Goal: Use online tool/utility: Use online tool/utility

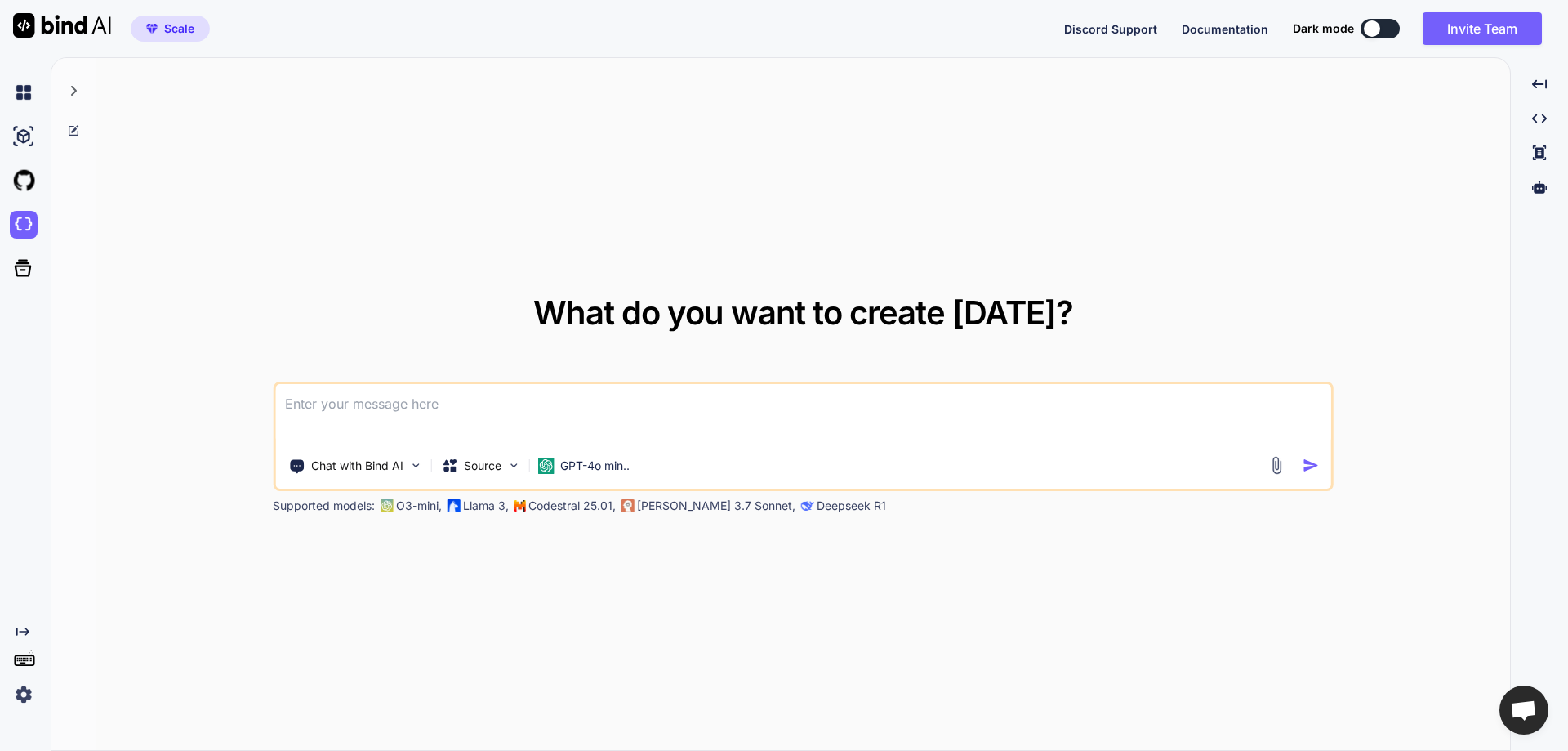
click at [620, 207] on div "What do you want to create [DATE]? Chat with Bind AI Source GPT-4o min.. Suppor…" at bounding box center [803, 405] width 1414 height 694
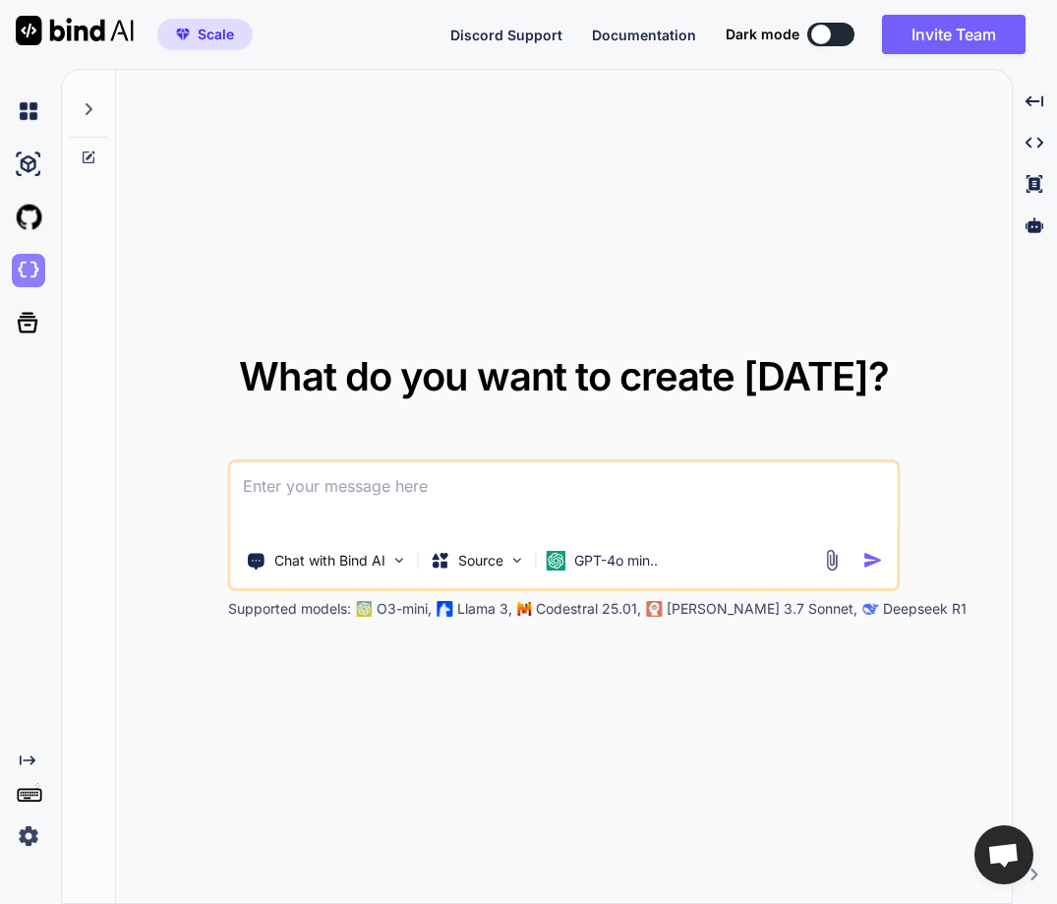
click at [17, 264] on img at bounding box center [28, 270] width 33 height 33
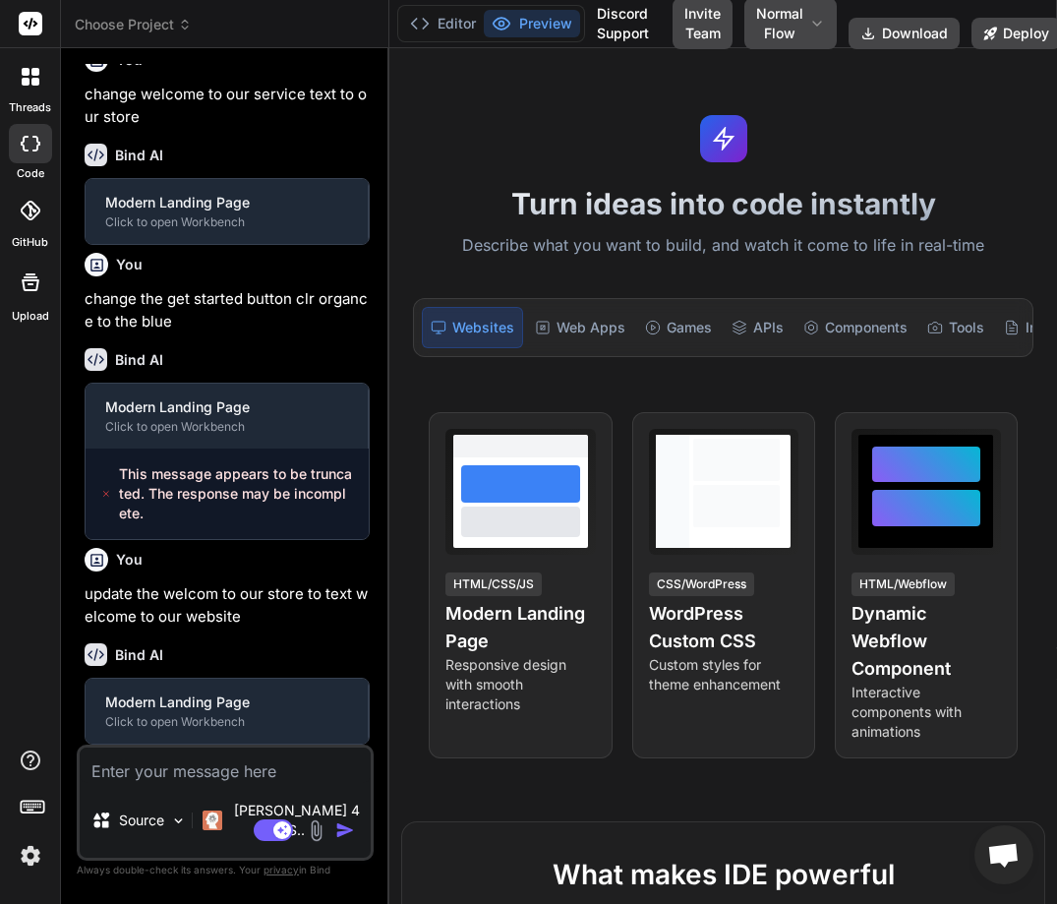
scroll to position [860, 0]
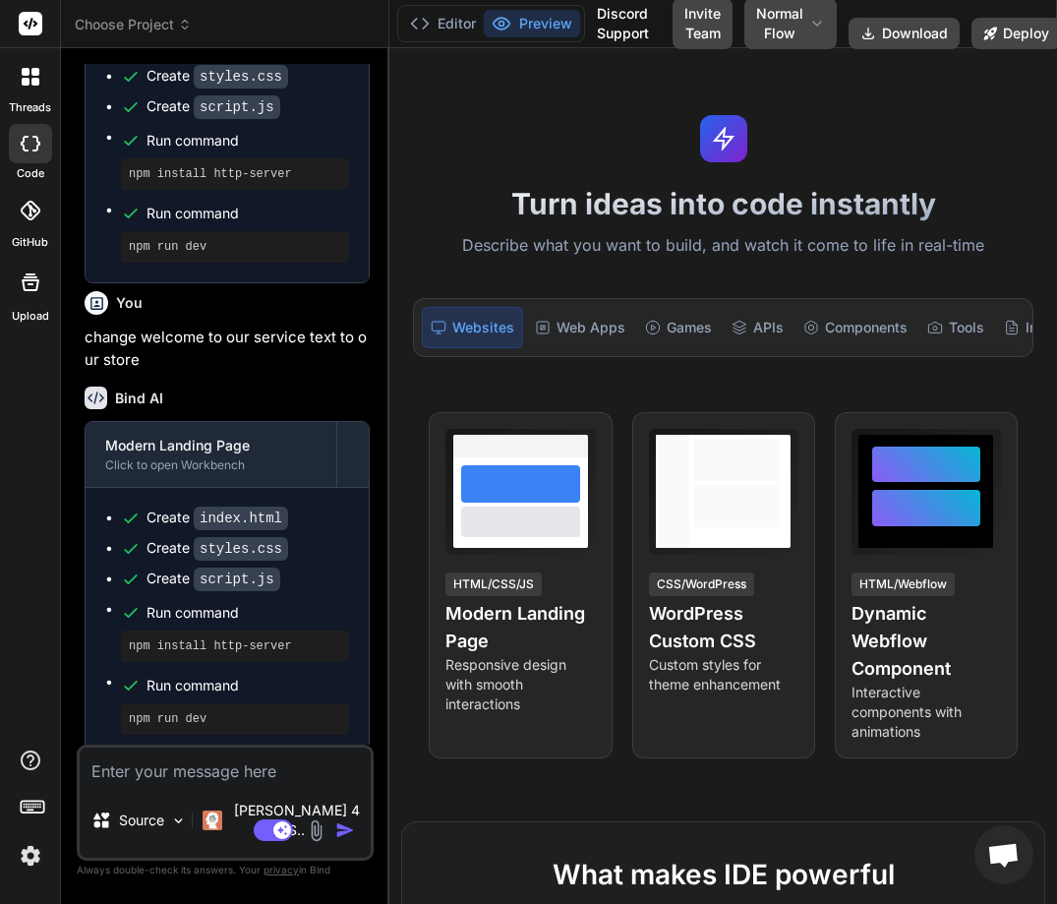
type textarea "x"
